Goal: Navigation & Orientation: Find specific page/section

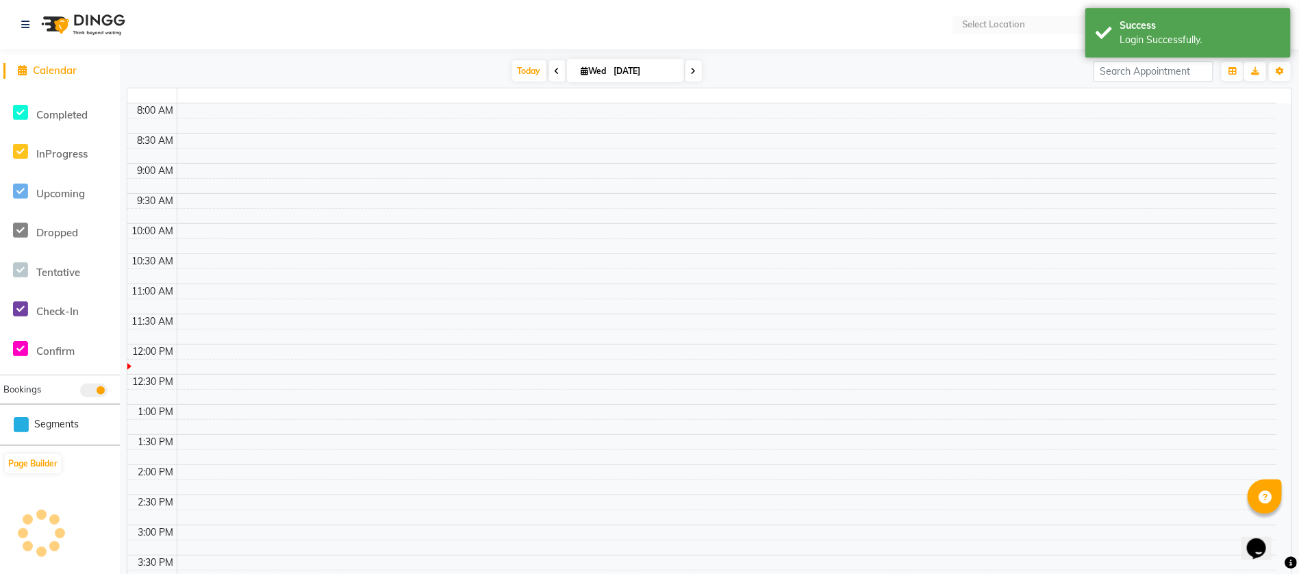
select select "en"
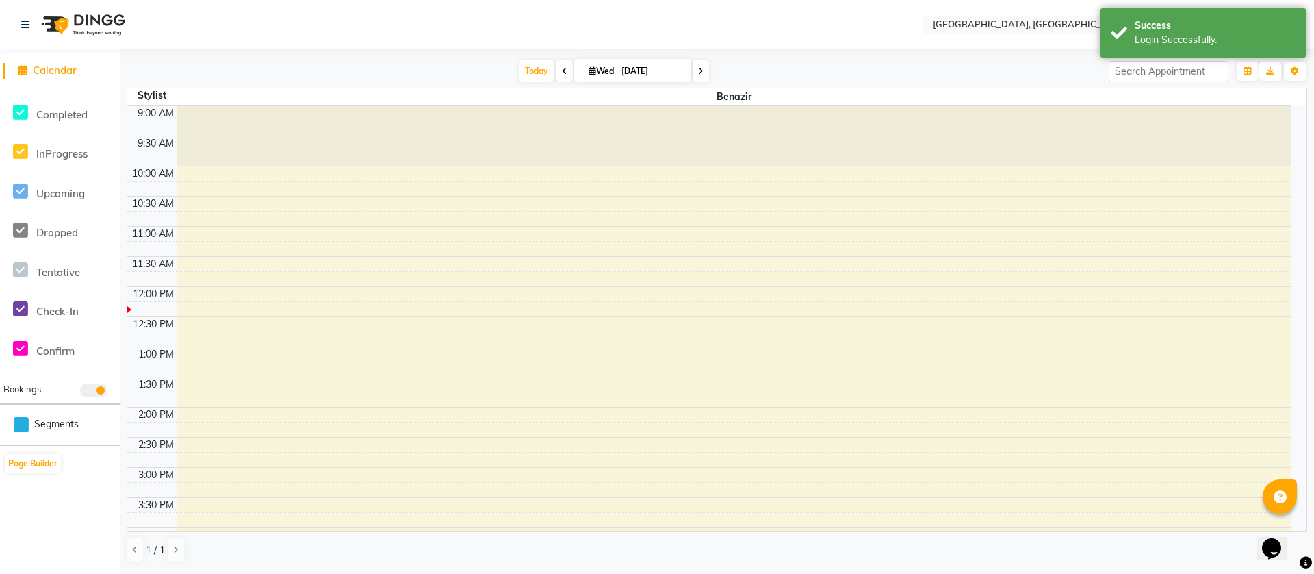
scroll to position [179, 0]
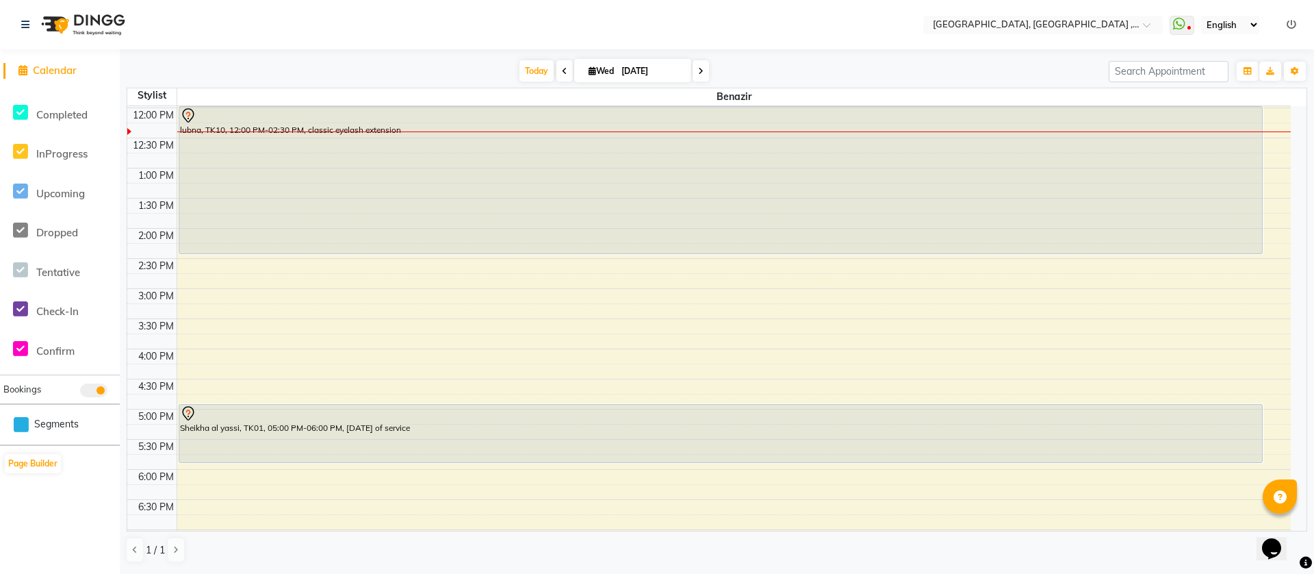
click at [1293, 25] on icon at bounding box center [1292, 25] width 10 height 10
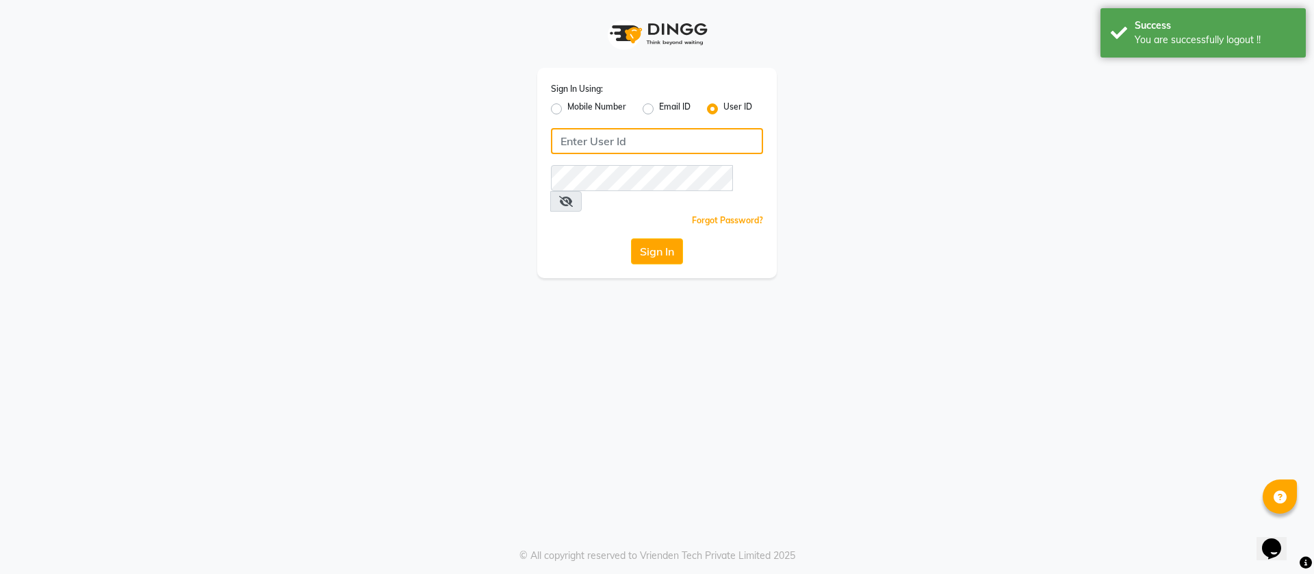
click at [641, 147] on input "Username" at bounding box center [657, 141] width 212 height 26
